Goal: Task Accomplishment & Management: Use online tool/utility

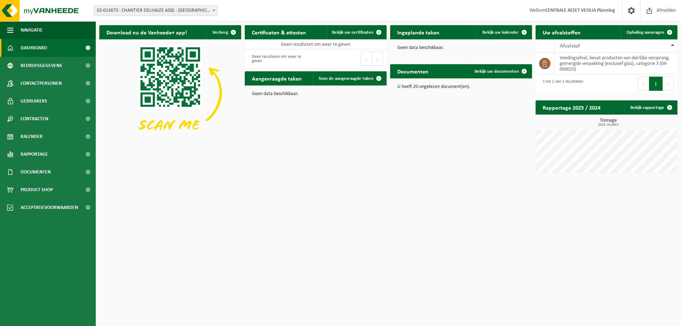
click at [159, 11] on span "02-013673 - CHANTIER DELHAIZE ASSE - [GEOGRAPHIC_DATA] - [GEOGRAPHIC_DATA]" at bounding box center [155, 11] width 123 height 10
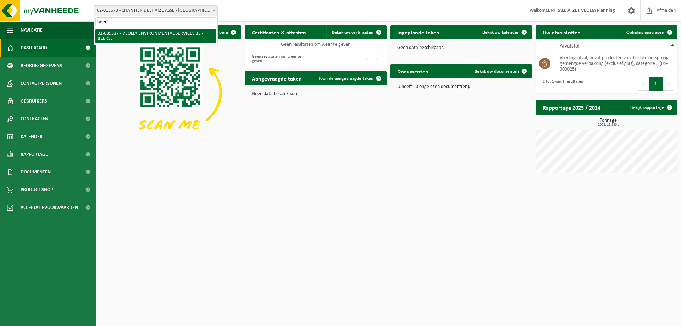
type input "beer"
select select "732"
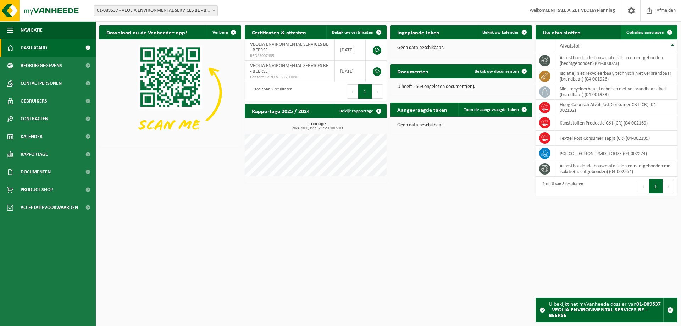
click at [643, 33] on span "Ophaling aanvragen" at bounding box center [645, 32] width 38 height 5
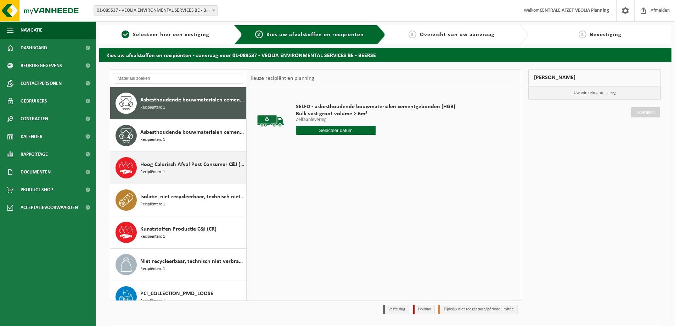
click at [180, 163] on span "Hoog Calorisch Afval Post Consumer C&I (CR)" at bounding box center [192, 164] width 104 height 9
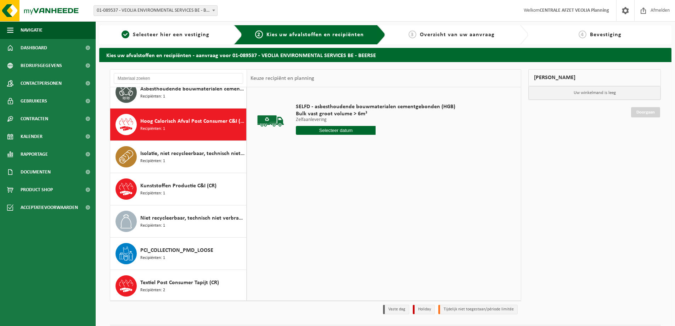
scroll to position [45, 0]
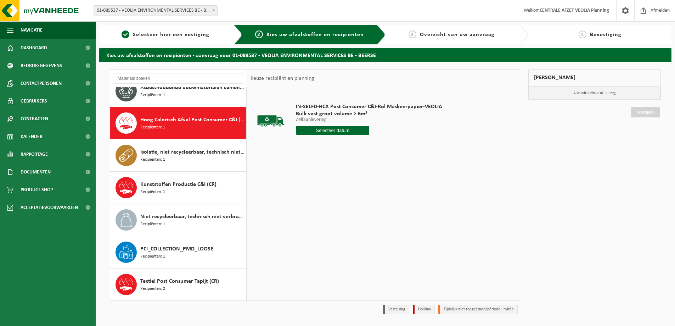
click at [334, 129] on input "text" at bounding box center [332, 130] width 73 height 9
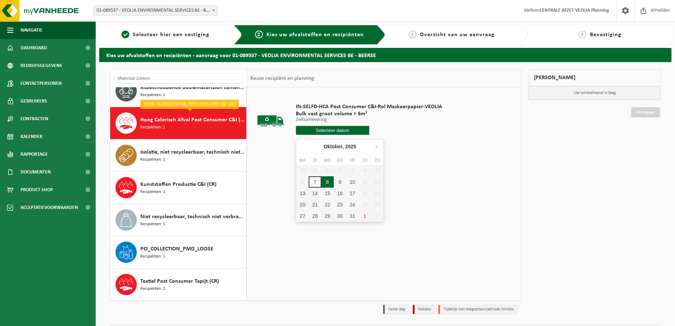
click at [326, 181] on div "8" at bounding box center [327, 181] width 12 height 11
type input "Van 2025-10-08"
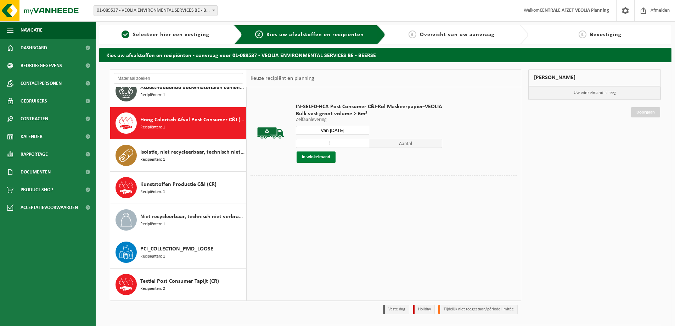
click at [316, 157] on button "In winkelmand" at bounding box center [316, 156] width 39 height 11
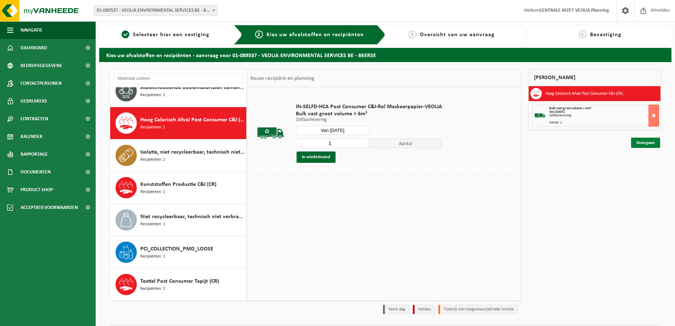
click at [644, 142] on link "Doorgaan" at bounding box center [645, 143] width 29 height 10
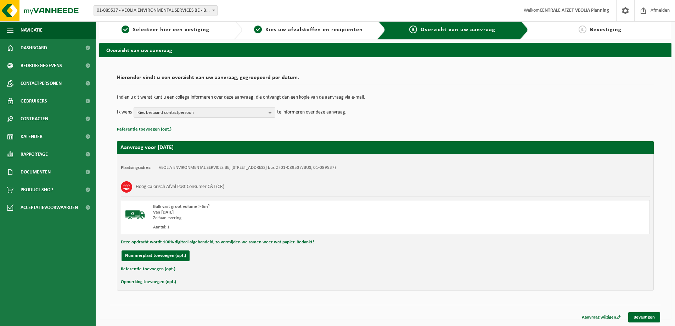
scroll to position [5, 0]
click at [645, 317] on link "Bevestigen" at bounding box center [644, 317] width 32 height 10
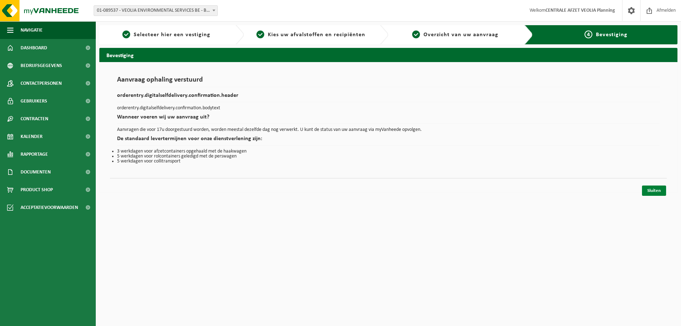
click at [655, 192] on link "Sluiten" at bounding box center [654, 190] width 24 height 10
